Goal: Task Accomplishment & Management: Manage account settings

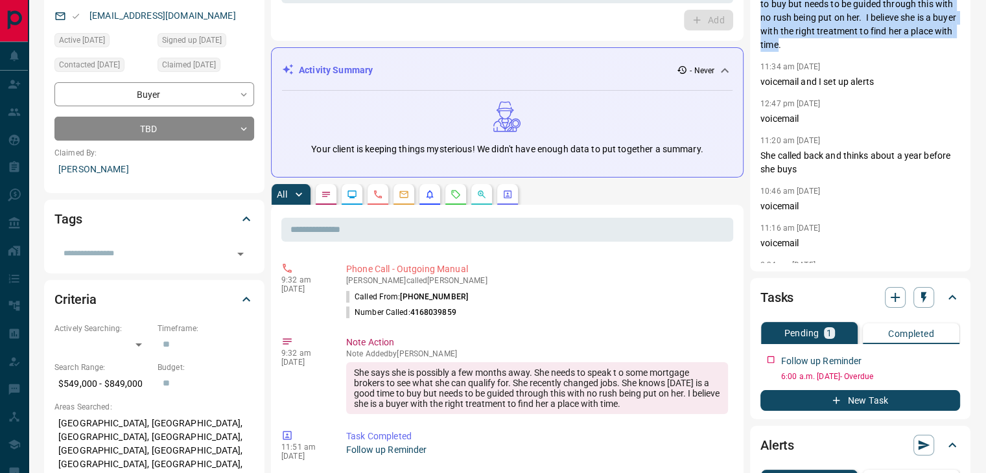
scroll to position [132, 0]
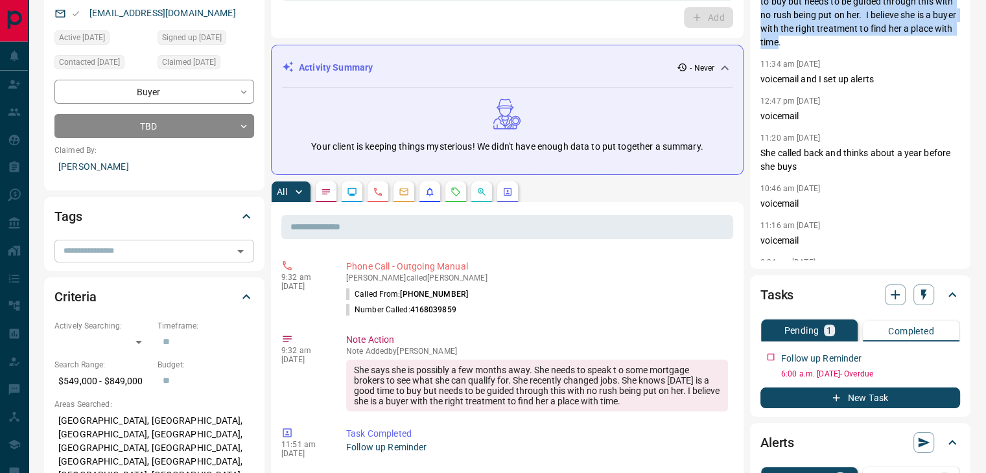
click at [133, 252] on input "text" at bounding box center [143, 251] width 170 height 14
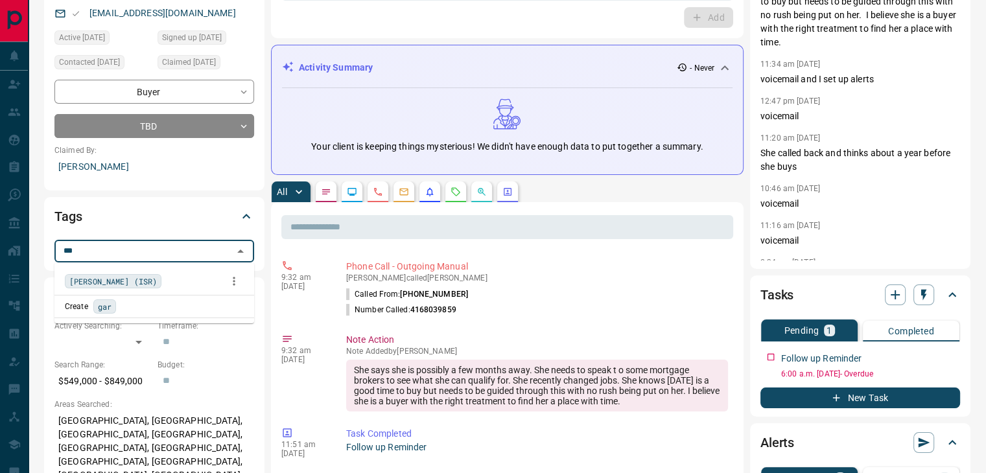
type input "****"
click at [86, 284] on span "[PERSON_NAME] (ISR)" at bounding box center [112, 281] width 87 height 13
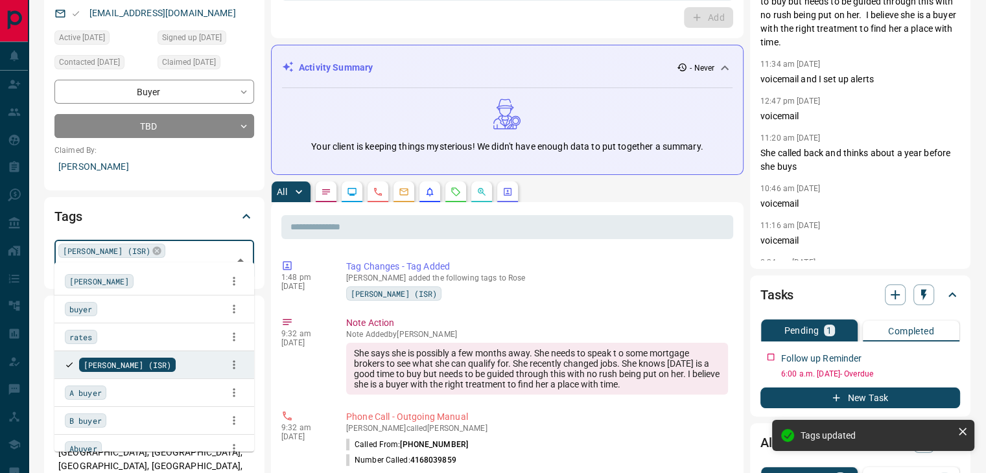
scroll to position [0, 0]
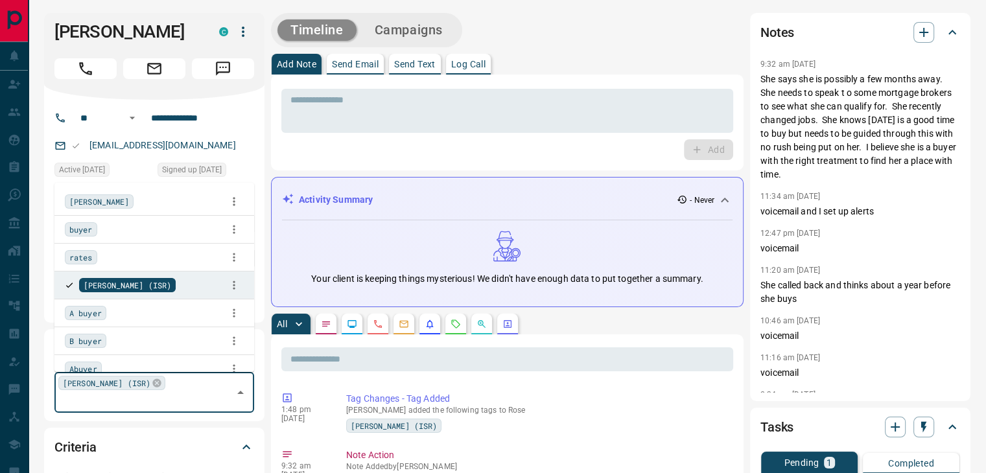
click at [299, 154] on div "Add" at bounding box center [507, 149] width 452 height 21
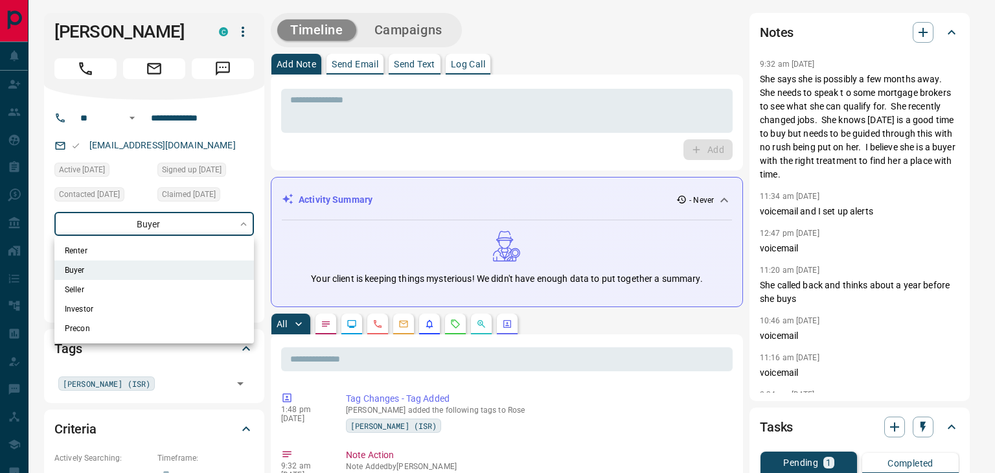
click at [310, 142] on div at bounding box center [497, 236] width 995 height 473
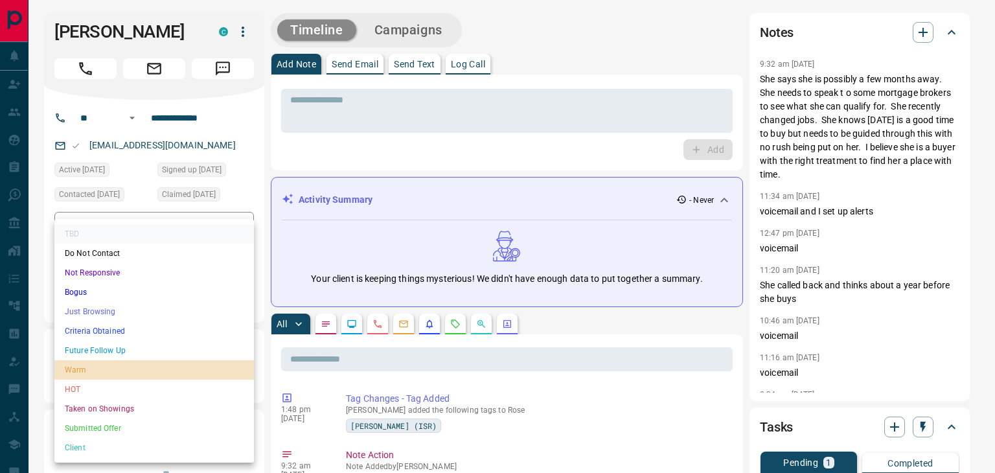
click at [100, 364] on li "Warm" at bounding box center [154, 369] width 200 height 19
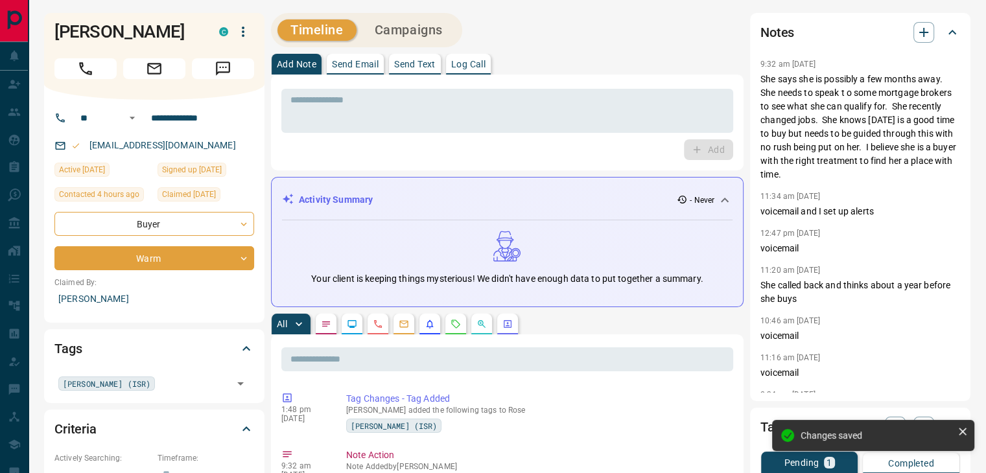
type input "*"
